Goal: Task Accomplishment & Management: Complete application form

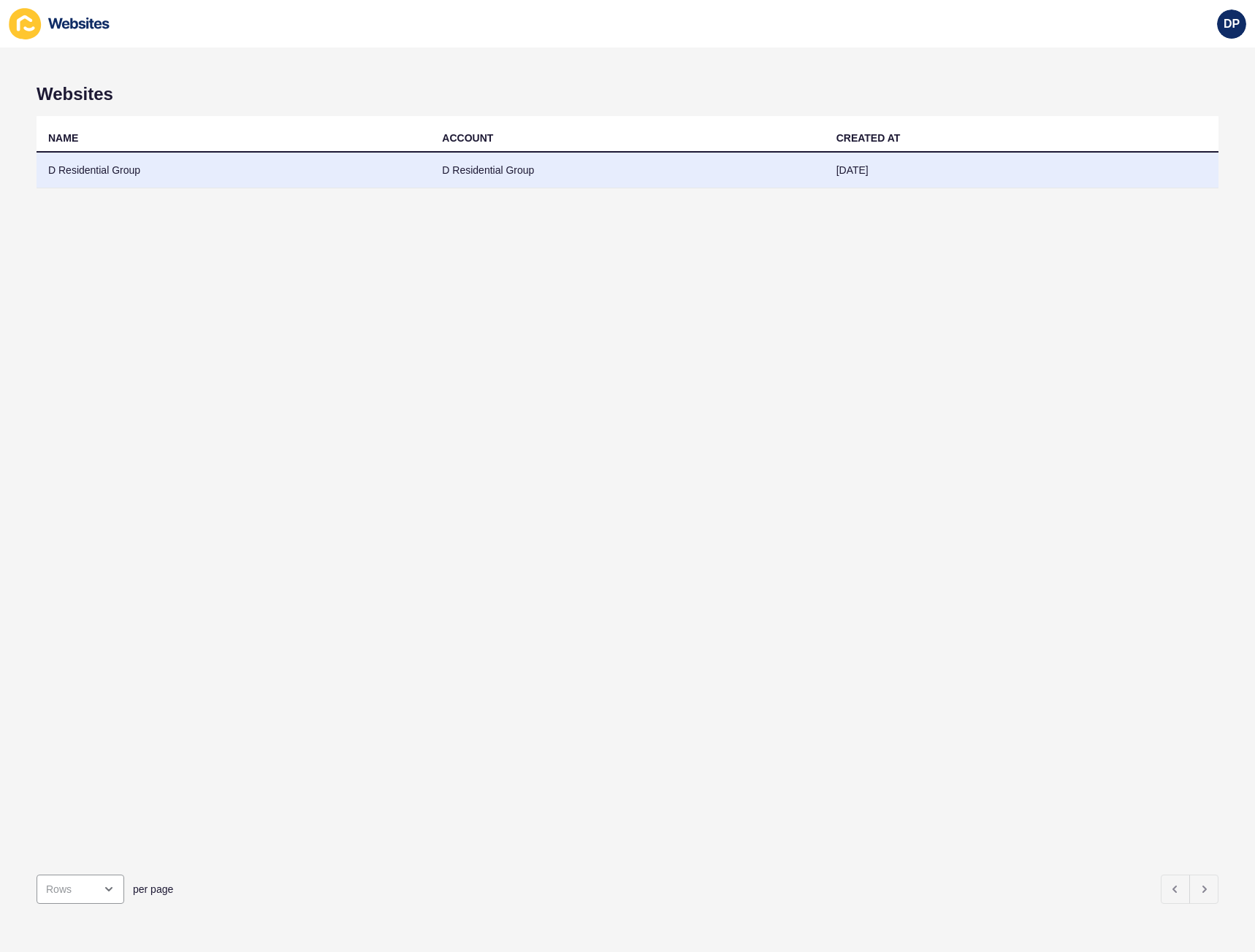
click at [501, 173] on td "D Residential Group" at bounding box center [627, 171] width 393 height 36
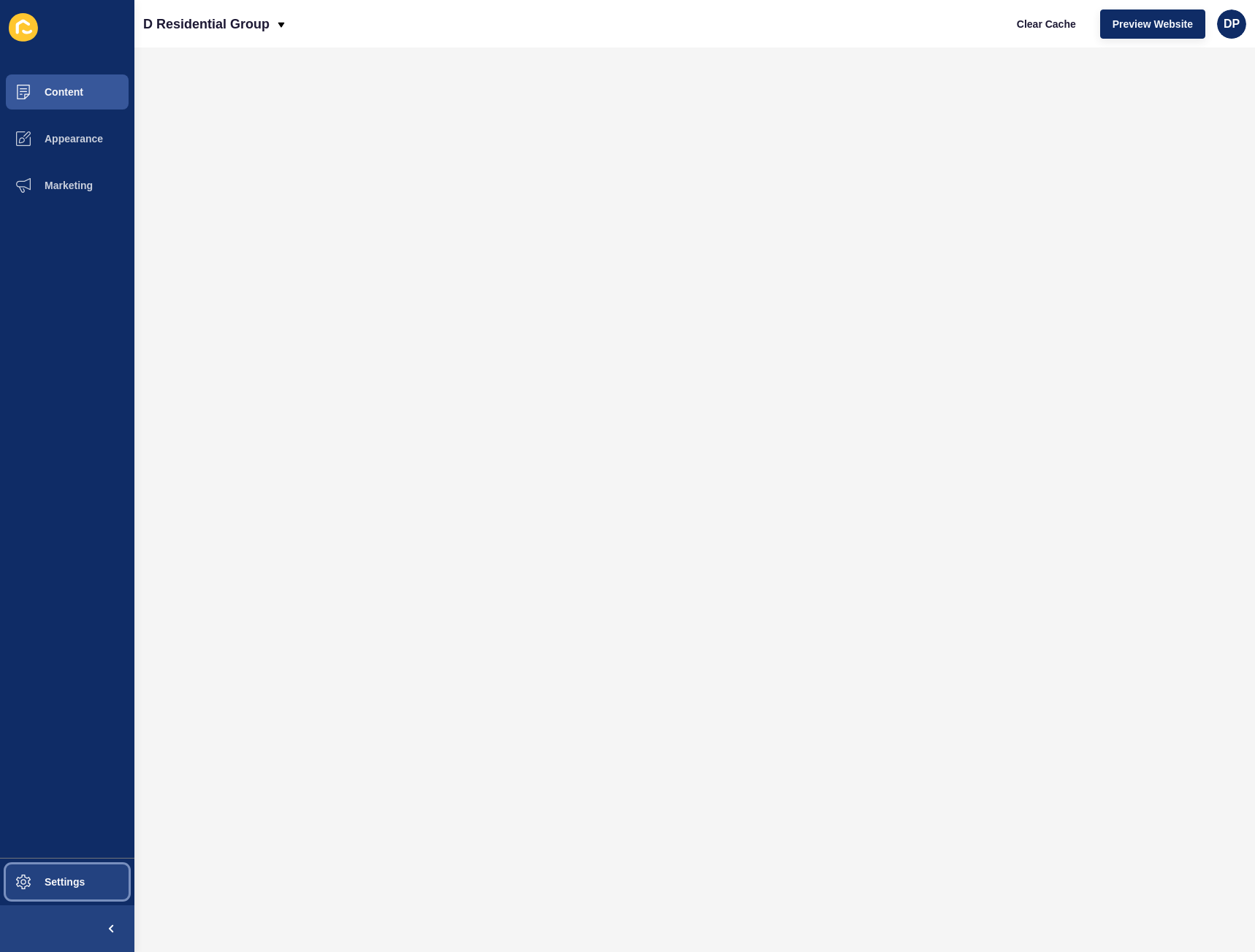
click at [38, 874] on span at bounding box center [23, 882] width 47 height 47
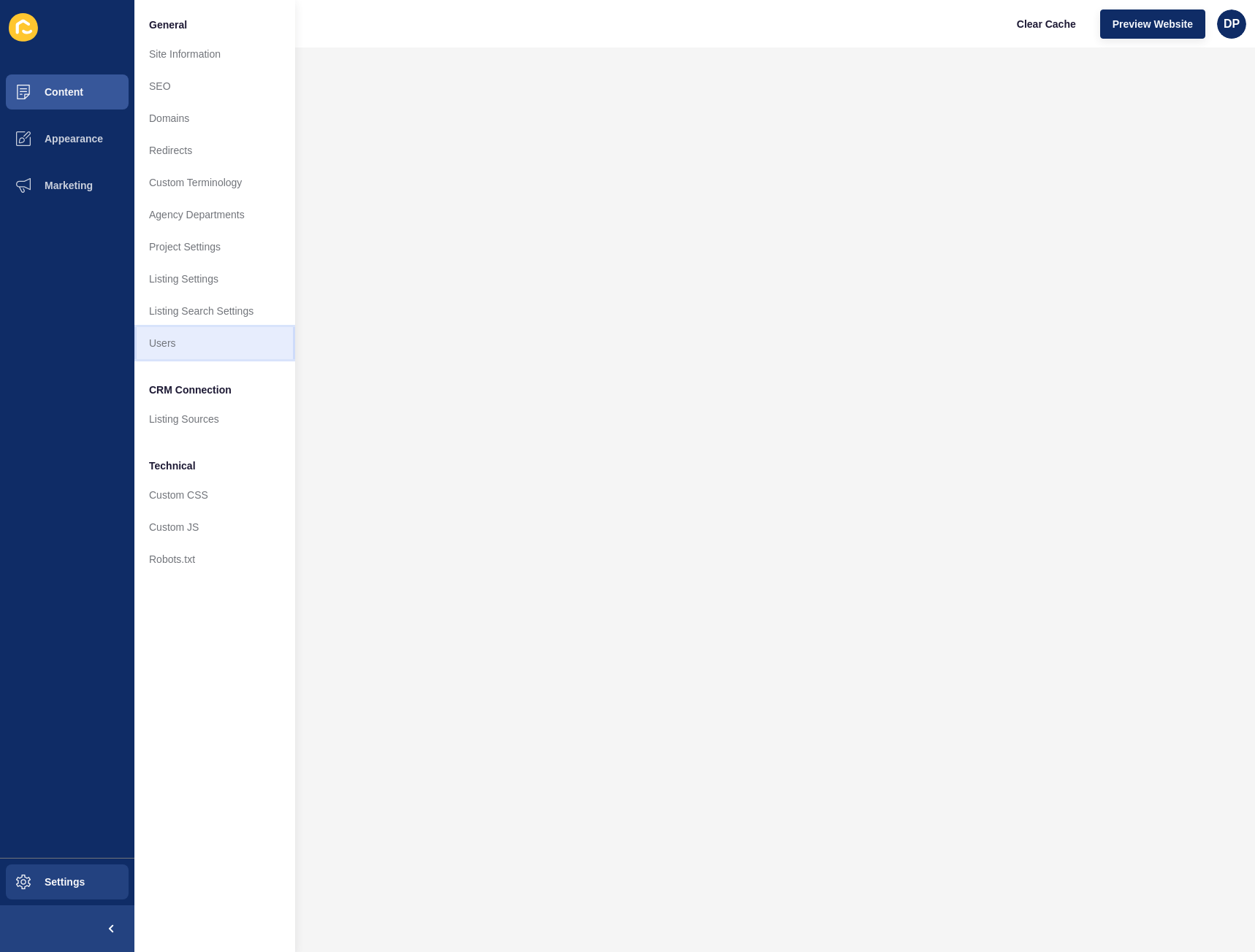
click at [170, 342] on link "Users" at bounding box center [214, 343] width 161 height 32
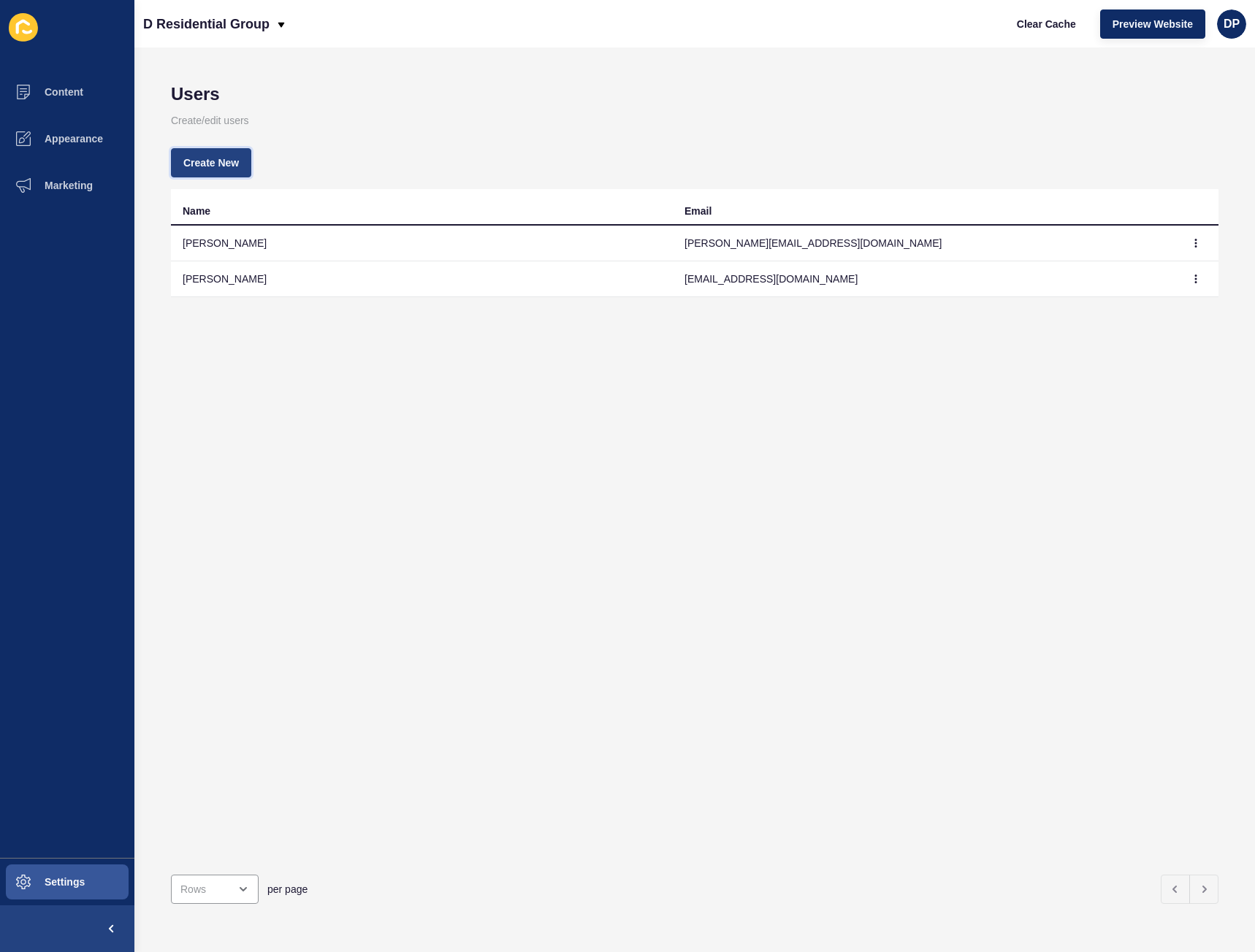
click at [195, 162] on span "Create New" at bounding box center [211, 163] width 56 height 15
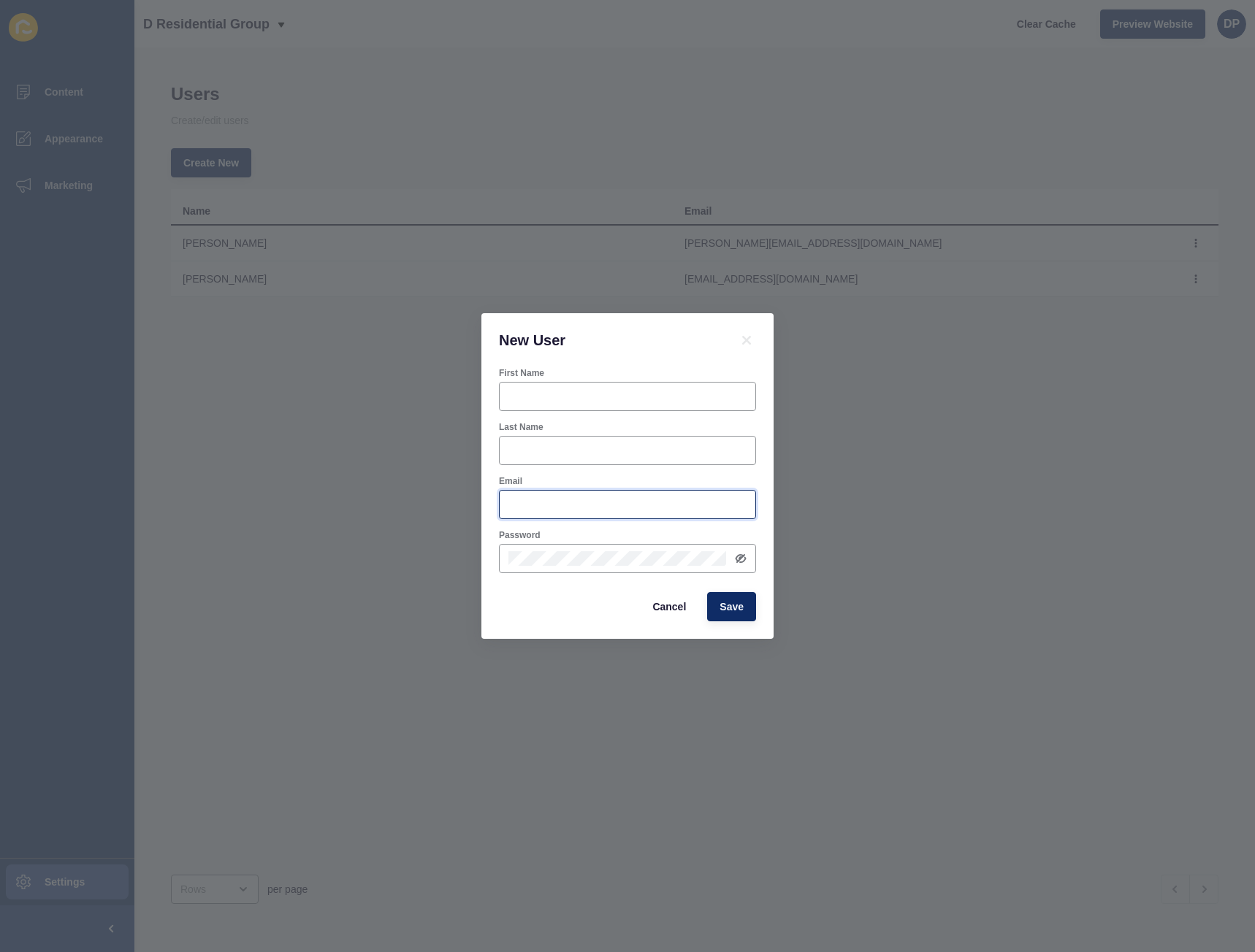
click at [545, 510] on input "Email" at bounding box center [628, 504] width 238 height 15
paste input "[EMAIL_ADDRESS][DOMAIN_NAME]"
type input "[EMAIL_ADDRESS][DOMAIN_NAME]"
click at [545, 384] on div at bounding box center [627, 396] width 257 height 29
paste input "[PERSON_NAME]"
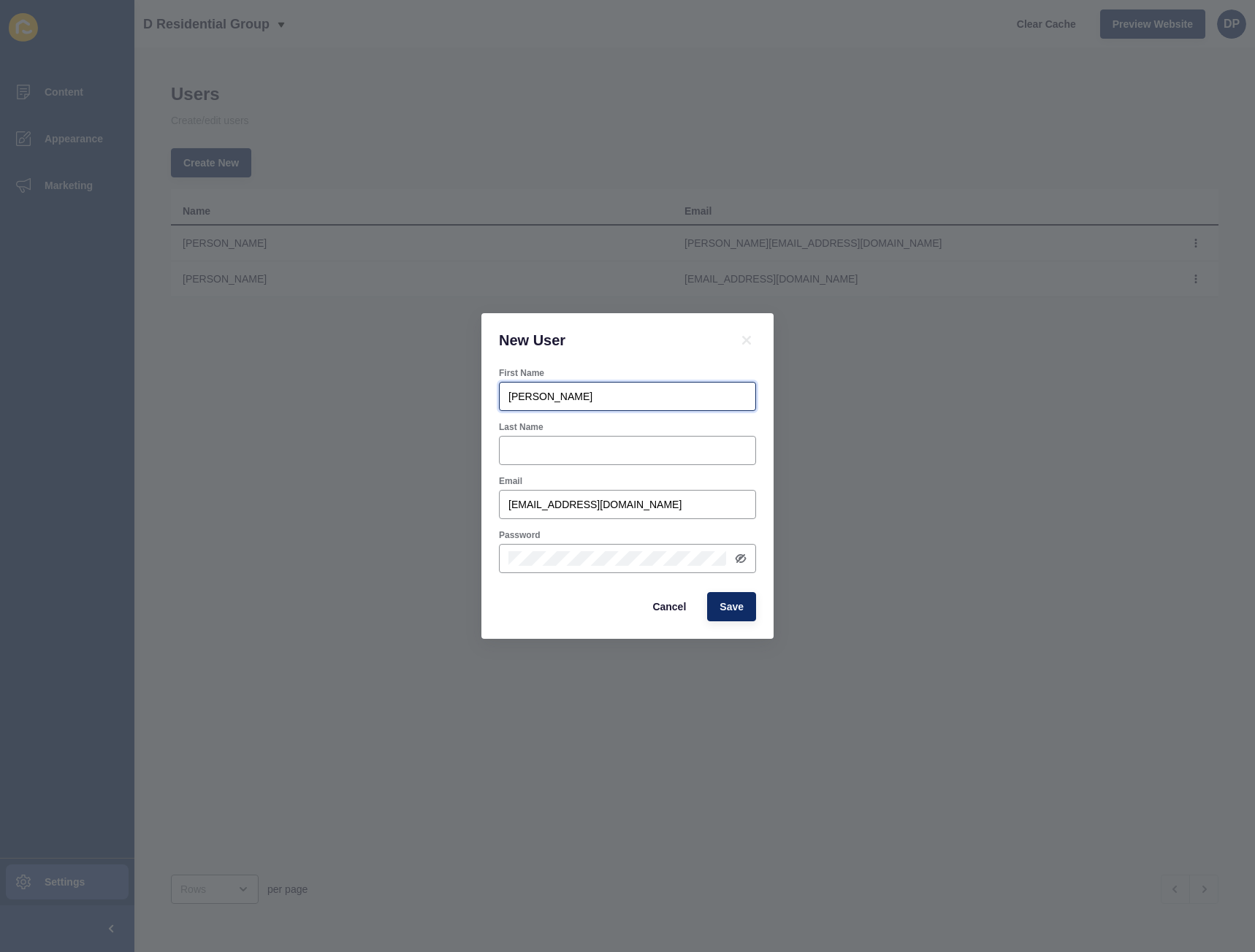
type input "[PERSON_NAME]"
click at [525, 435] on div "Last Name" at bounding box center [628, 443] width 260 height 47
click at [542, 454] on input "Last Name" at bounding box center [628, 450] width 238 height 15
paste input "[PERSON_NAME]"
drag, startPoint x: 535, startPoint y: 447, endPoint x: 365, endPoint y: 445, distance: 170.0
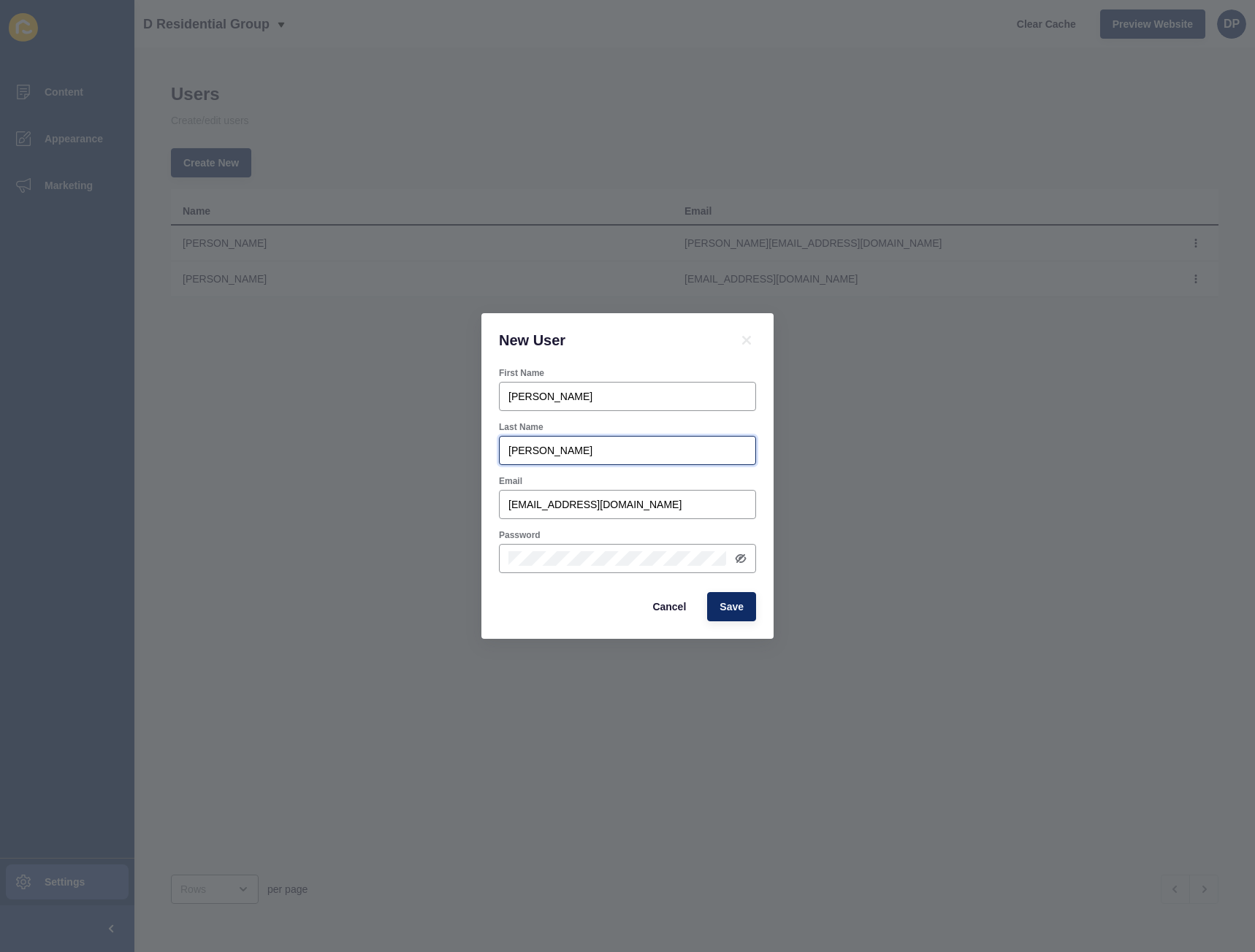
click at [365, 445] on div "New User First Name [PERSON_NAME] Last Name [PERSON_NAME] Email [EMAIL_ADDRESS]…" at bounding box center [628, 476] width 1255 height 952
type input "[PERSON_NAME]"
drag, startPoint x: 532, startPoint y: 394, endPoint x: 622, endPoint y: 402, distance: 90.4
click at [622, 402] on input "[PERSON_NAME]" at bounding box center [628, 396] width 238 height 15
type input "Mark"
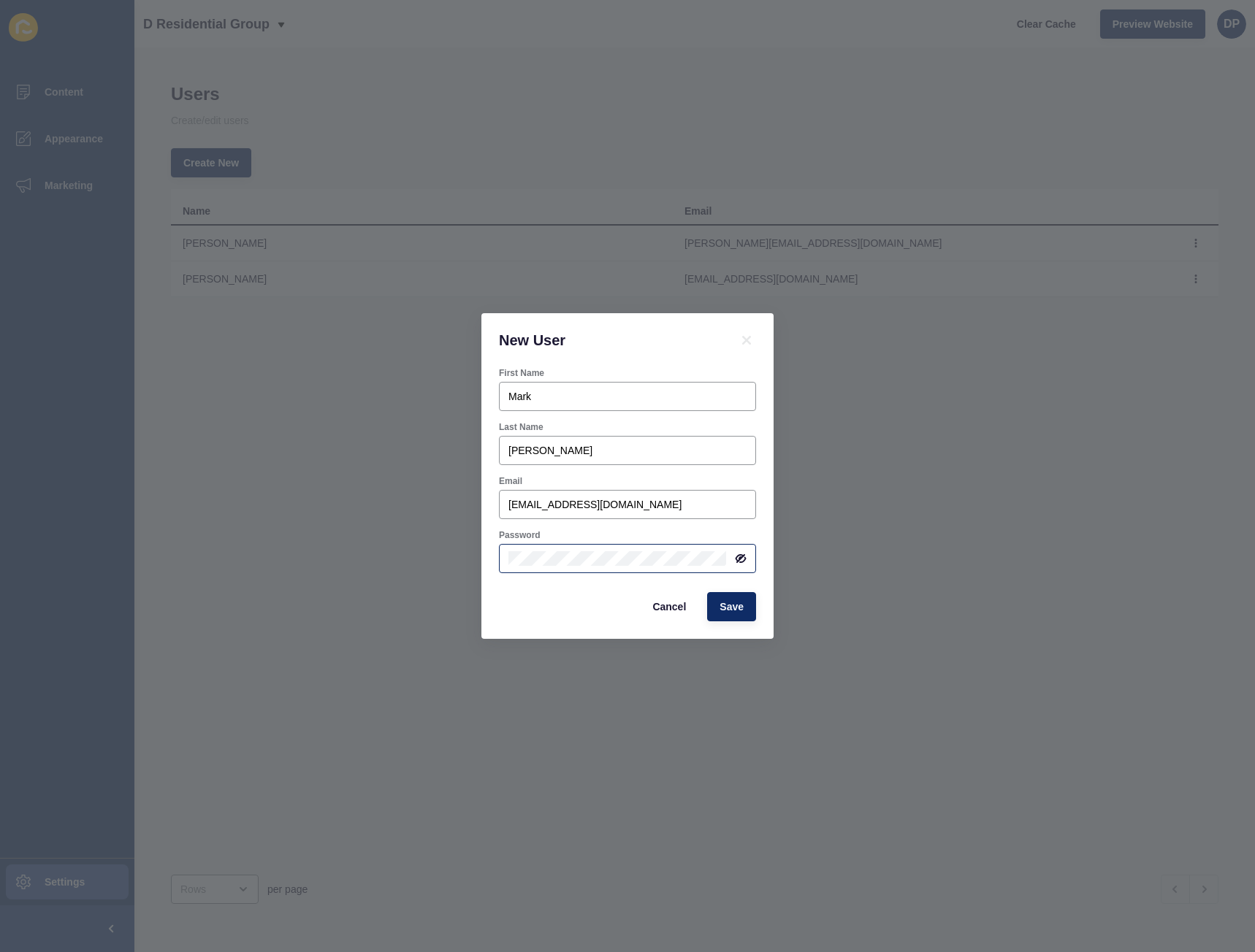
click at [742, 559] on icon at bounding box center [741, 559] width 12 height 12
click at [479, 562] on div "New User First Name [PERSON_NAME] Last Name [PERSON_NAME] Email [EMAIL_ADDRESS]…" at bounding box center [628, 476] width 1255 height 952
click at [692, 481] on div "Email" at bounding box center [627, 481] width 257 height 12
click at [730, 606] on span "Save" at bounding box center [731, 607] width 24 height 15
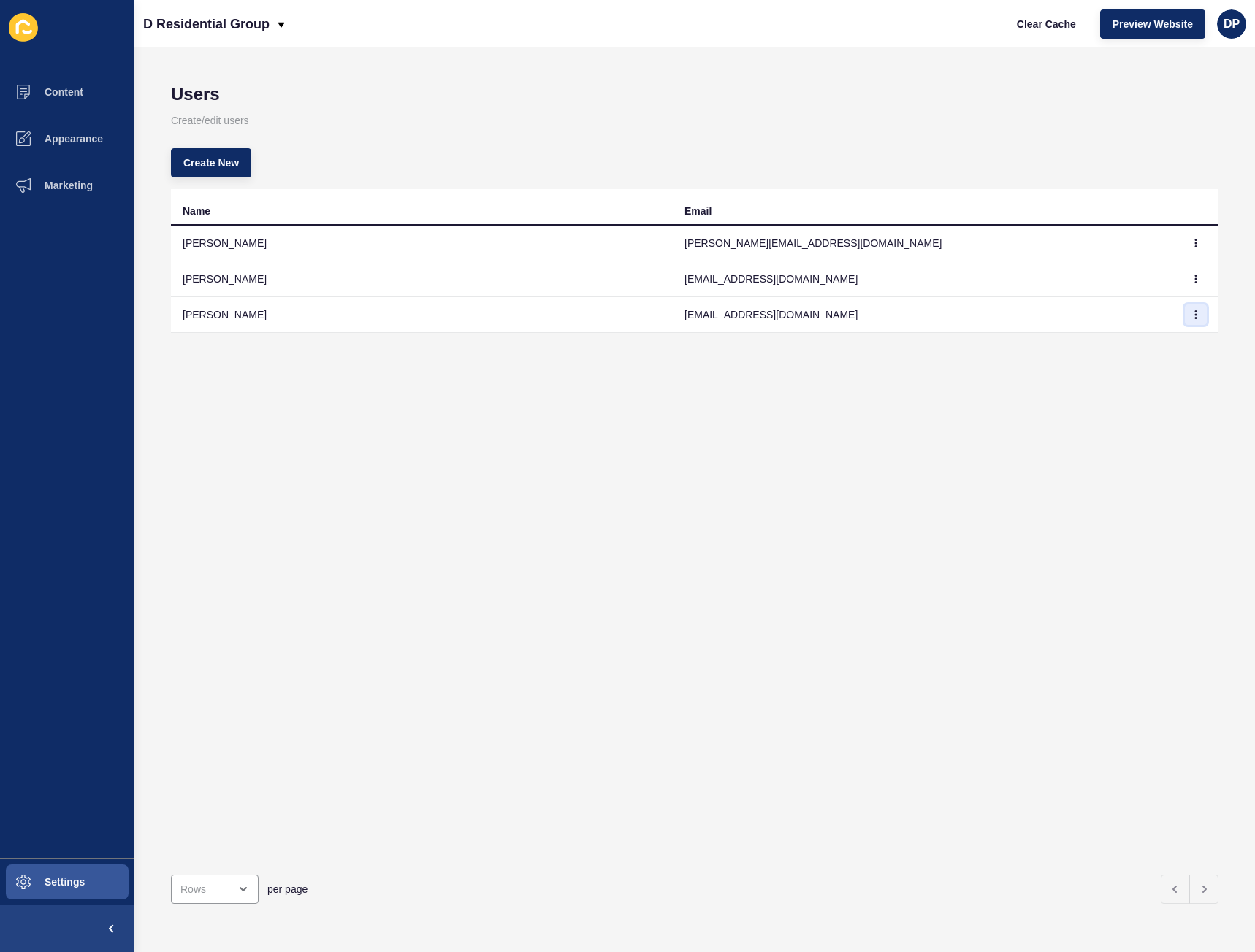
click at [1191, 311] on icon "button" at bounding box center [1195, 315] width 9 height 9
click at [1111, 552] on div "Name Email [PERSON_NAME] [PERSON_NAME][EMAIL_ADDRESS][DOMAIN_NAME] Kayah Mitsik…" at bounding box center [694, 525] width 1047 height 674
